Goal: Navigation & Orientation: Find specific page/section

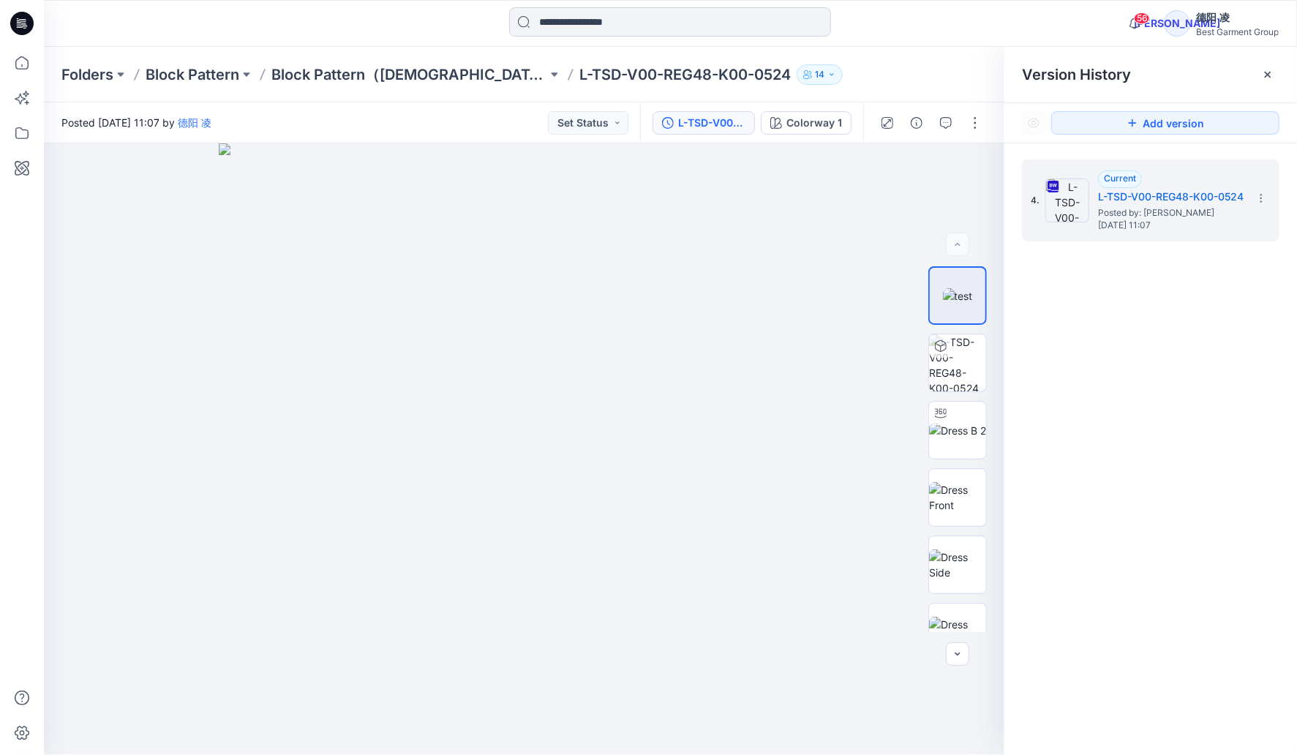
drag, startPoint x: 0, startPoint y: 0, endPoint x: 569, endPoint y: 24, distance: 569.1
click at [569, 24] on input at bounding box center [670, 21] width 322 height 29
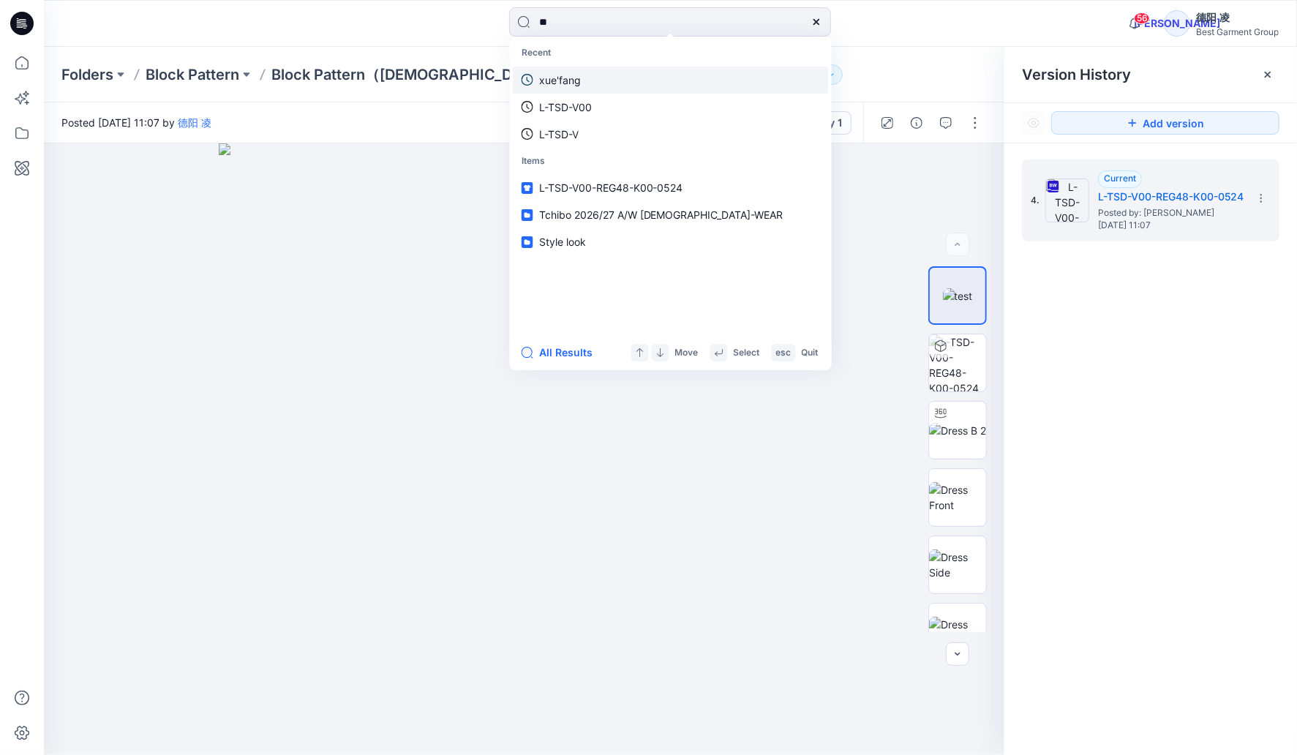
type input "**"
click at [560, 81] on p "xue'fang" at bounding box center [560, 79] width 42 height 15
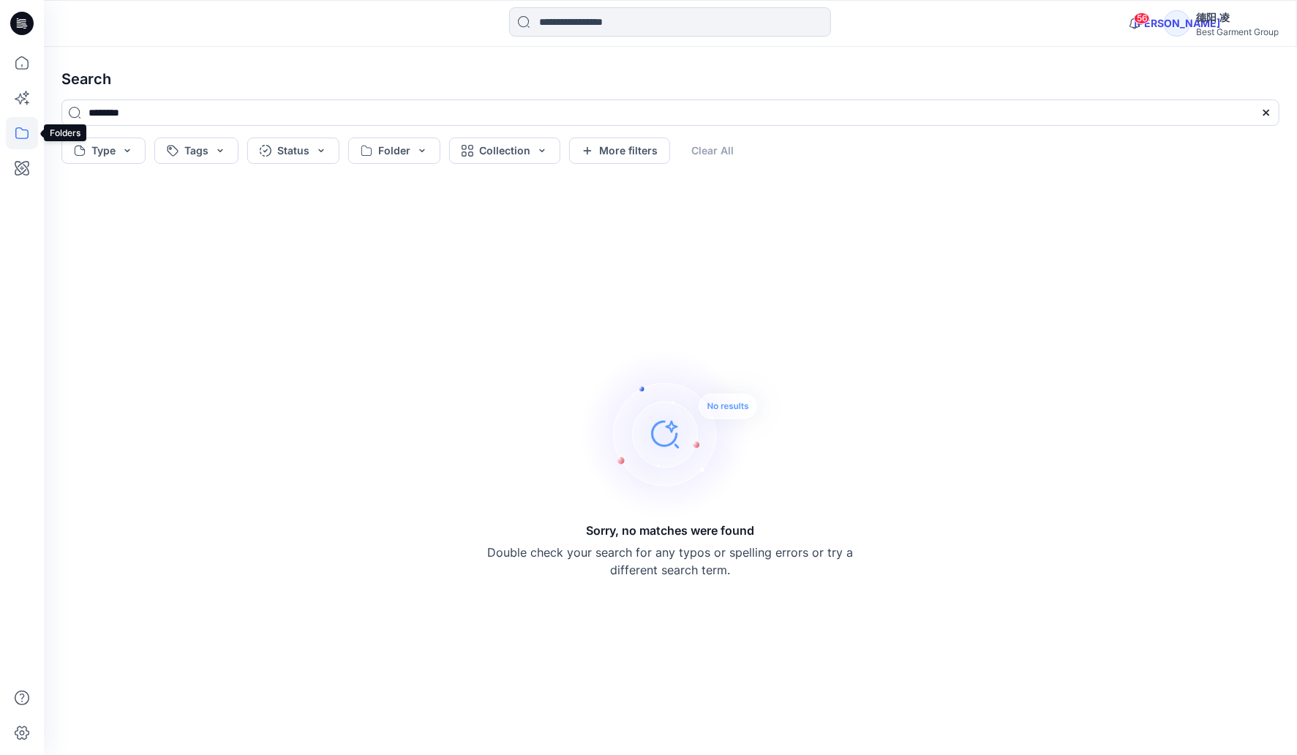
click at [17, 134] on icon at bounding box center [22, 133] width 32 height 32
click at [112, 121] on div at bounding box center [139, 114] width 167 height 29
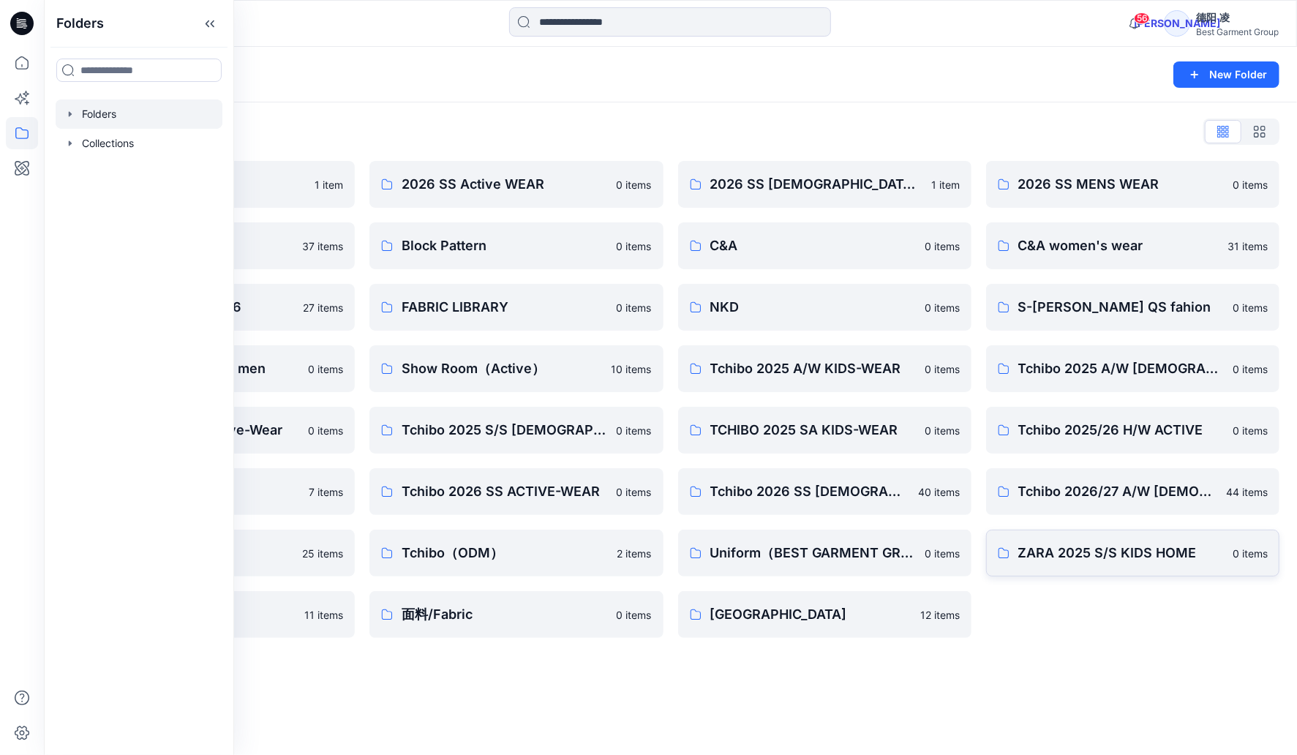
click at [1139, 561] on p "ZARA 2025 S/S KIDS HOME" at bounding box center [1122, 553] width 206 height 20
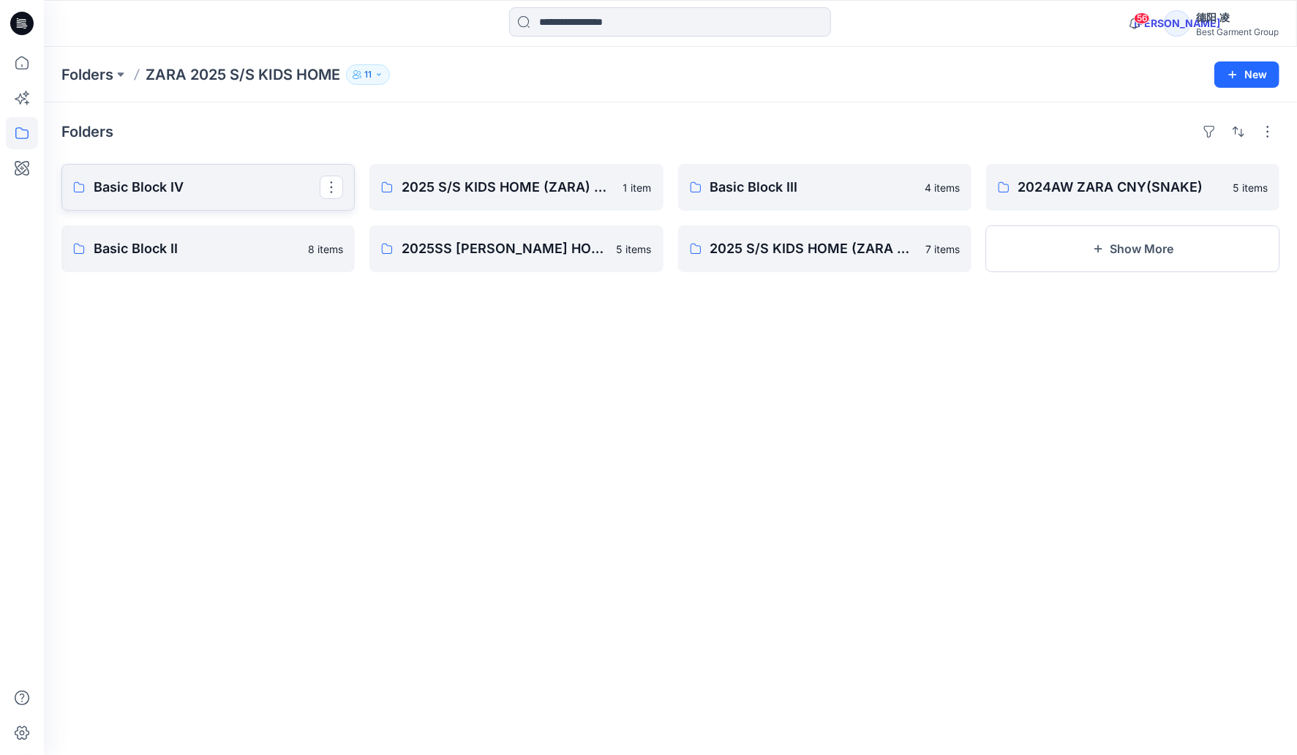
click at [205, 198] on p "Basic Block Ⅳ" at bounding box center [207, 187] width 226 height 20
click at [430, 179] on p "2025 S/S KIDS HOME (ZARA) Board Ⅳ" at bounding box center [515, 187] width 226 height 20
click at [751, 187] on p "Basic Block Ⅲ" at bounding box center [823, 187] width 226 height 20
click at [1042, 187] on p "2024AW ZARA CNY(SNAKE)" at bounding box center [1132, 187] width 226 height 20
click at [121, 249] on p "Basic Block Ⅱ" at bounding box center [207, 249] width 226 height 20
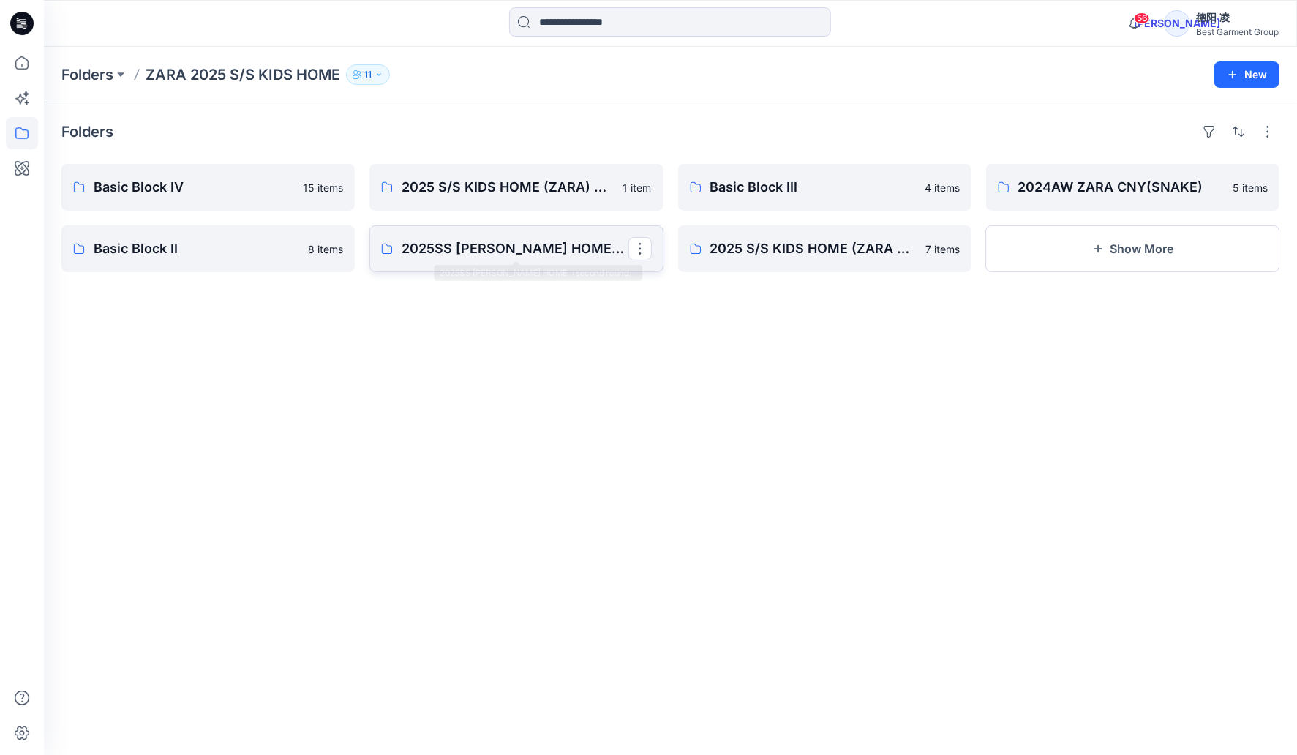
click at [495, 252] on p "2025SS [PERSON_NAME] HOME（second round）" at bounding box center [515, 249] width 226 height 20
